Goal: Navigation & Orientation: Find specific page/section

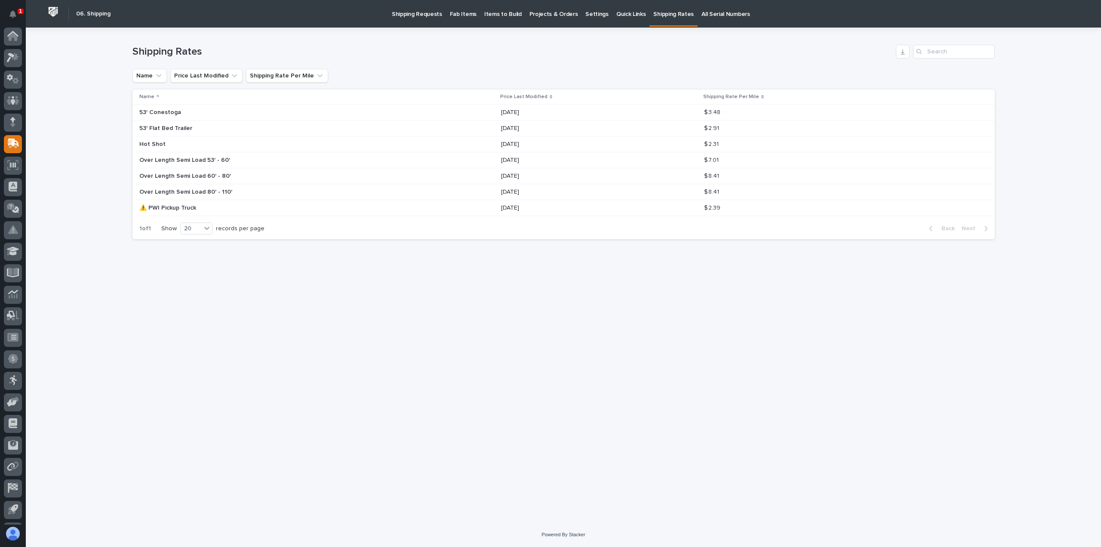
scroll to position [19, 0]
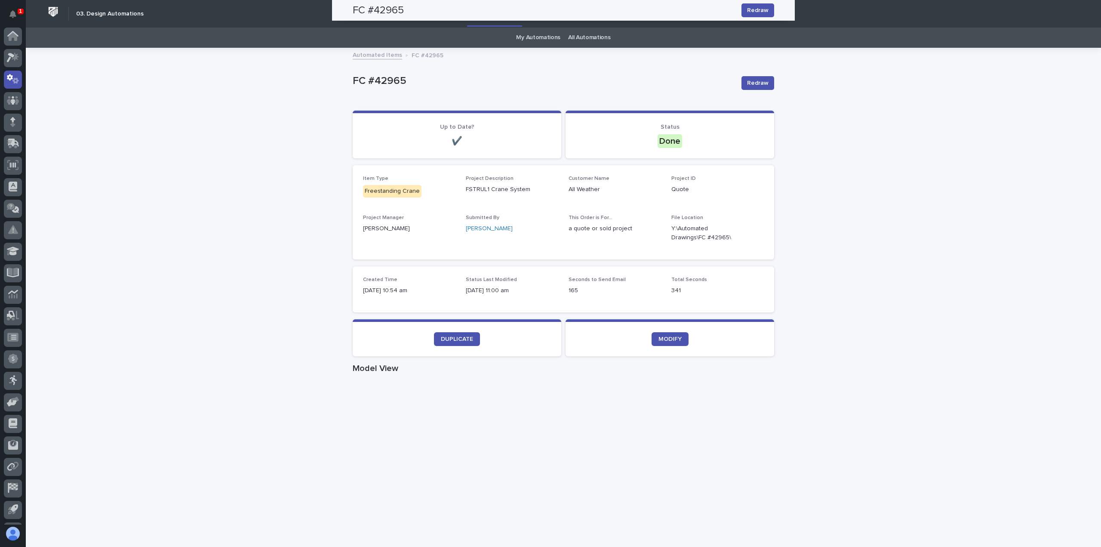
scroll to position [19, 0]
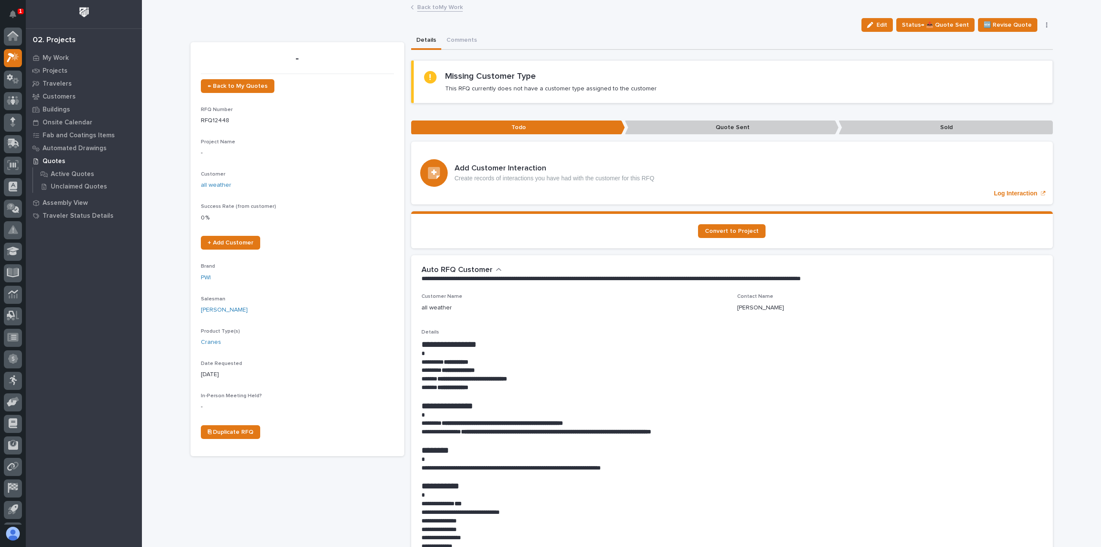
scroll to position [19, 0]
click at [423, 4] on link "Back to My Work" at bounding box center [440, 7] width 46 height 10
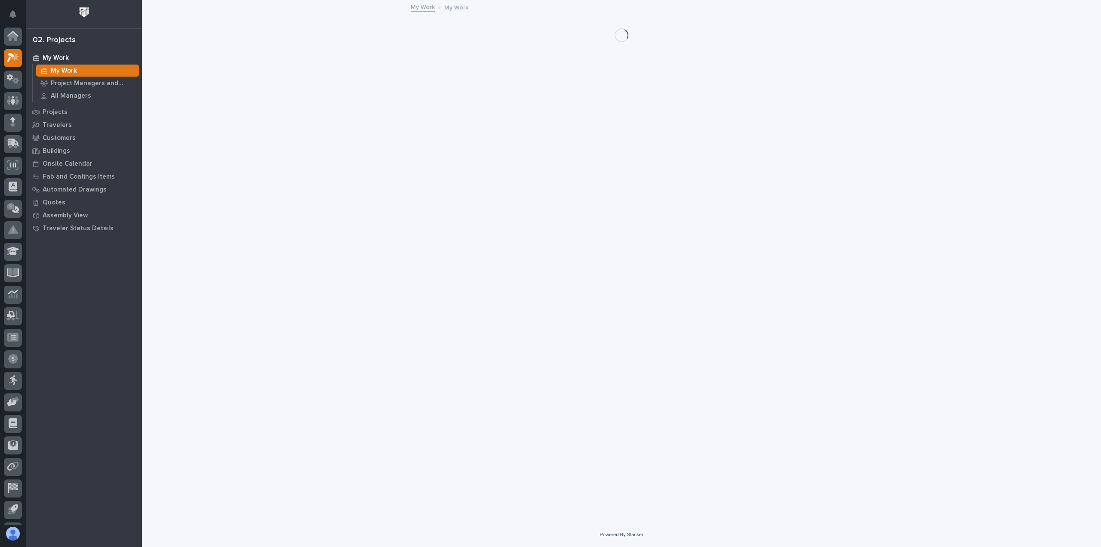
scroll to position [19, 0]
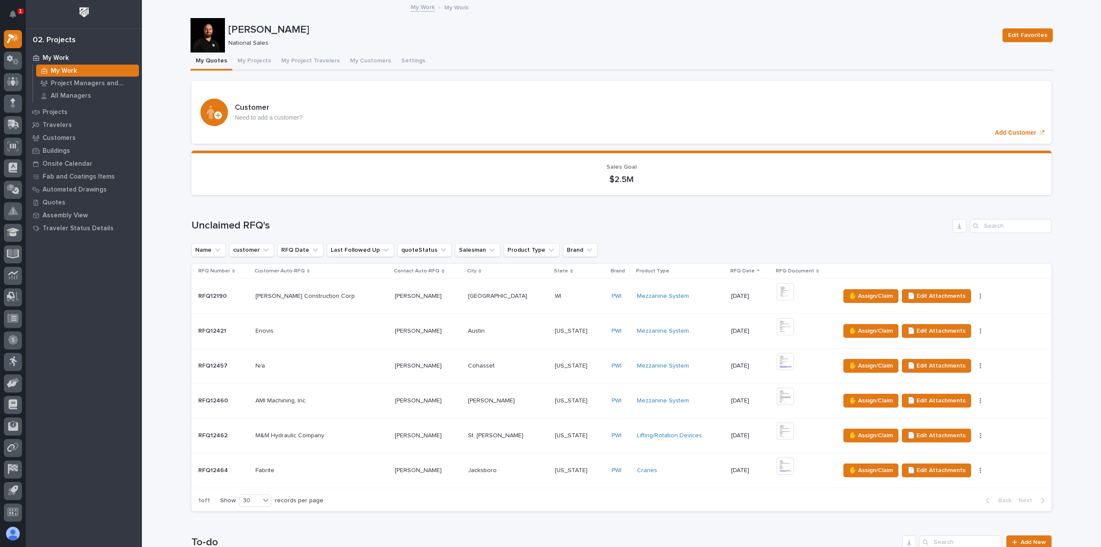
click at [332, 475] on div "Fabrite Fabrite" at bounding box center [321, 470] width 132 height 14
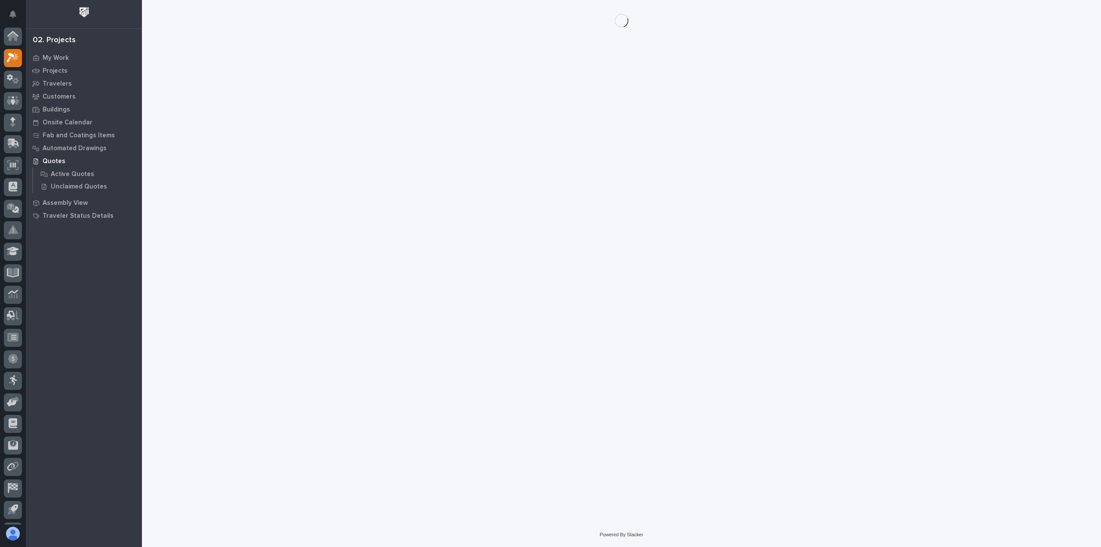
scroll to position [19, 0]
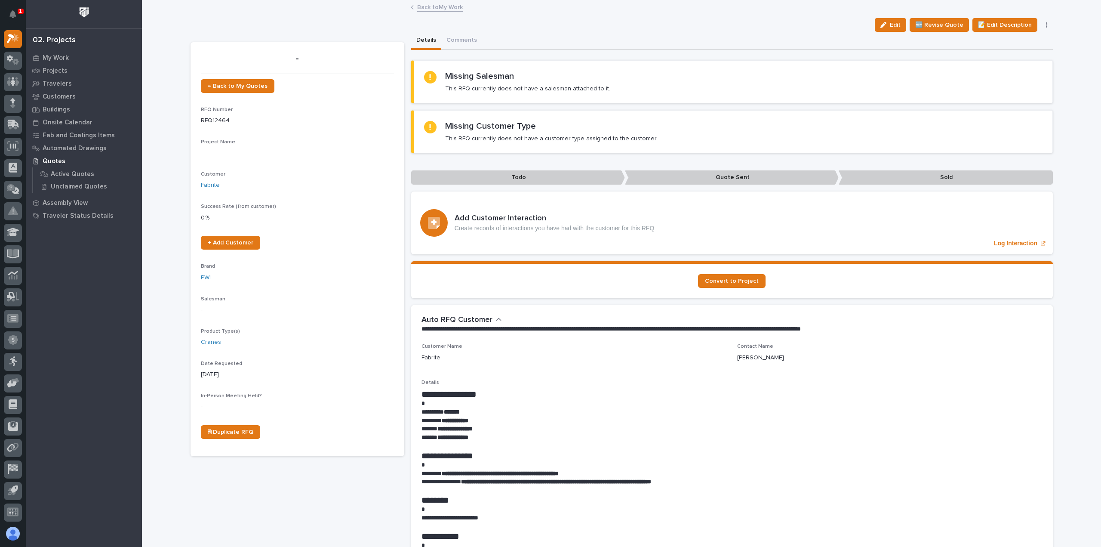
click at [443, 9] on link "Back to My Work" at bounding box center [440, 7] width 46 height 10
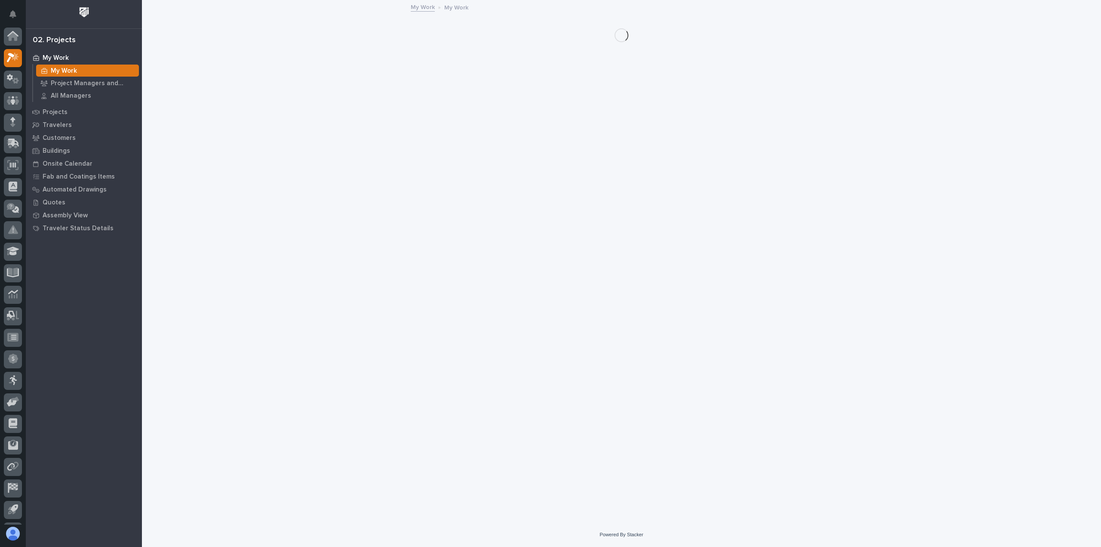
scroll to position [19, 0]
